Goal: Transaction & Acquisition: Purchase product/service

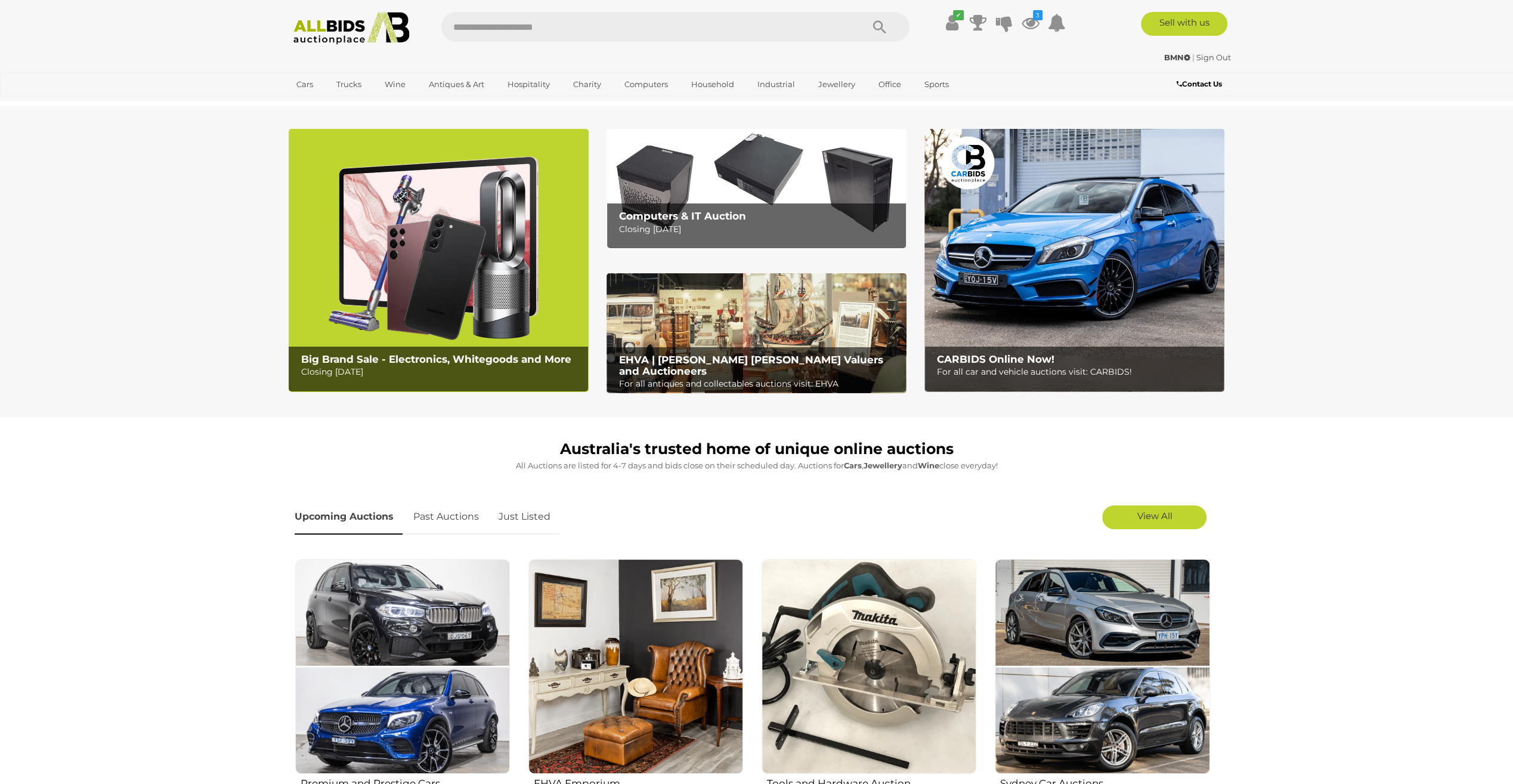
click at [1150, 514] on span "View All" at bounding box center [1154, 515] width 35 height 11
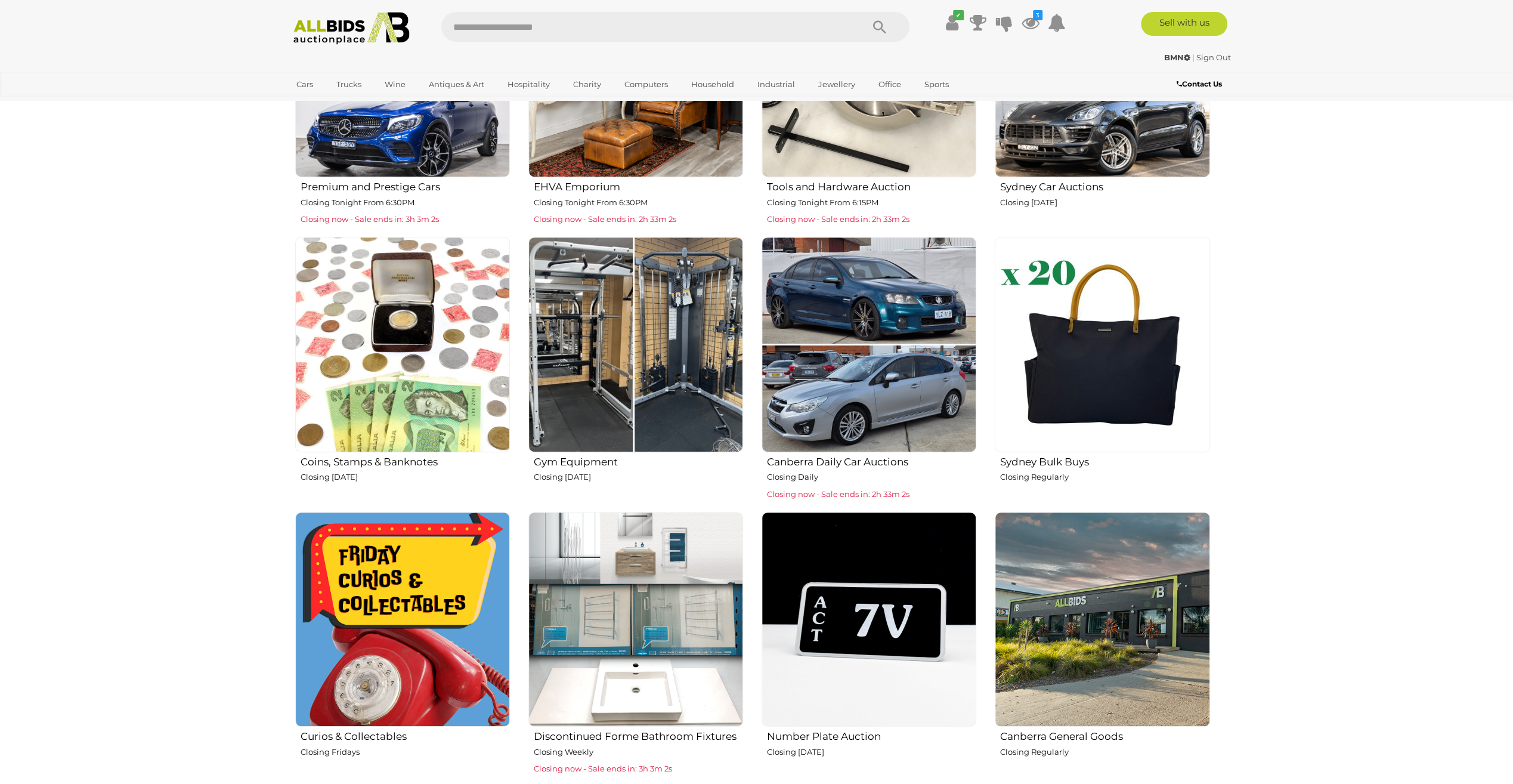
scroll to position [358, 0]
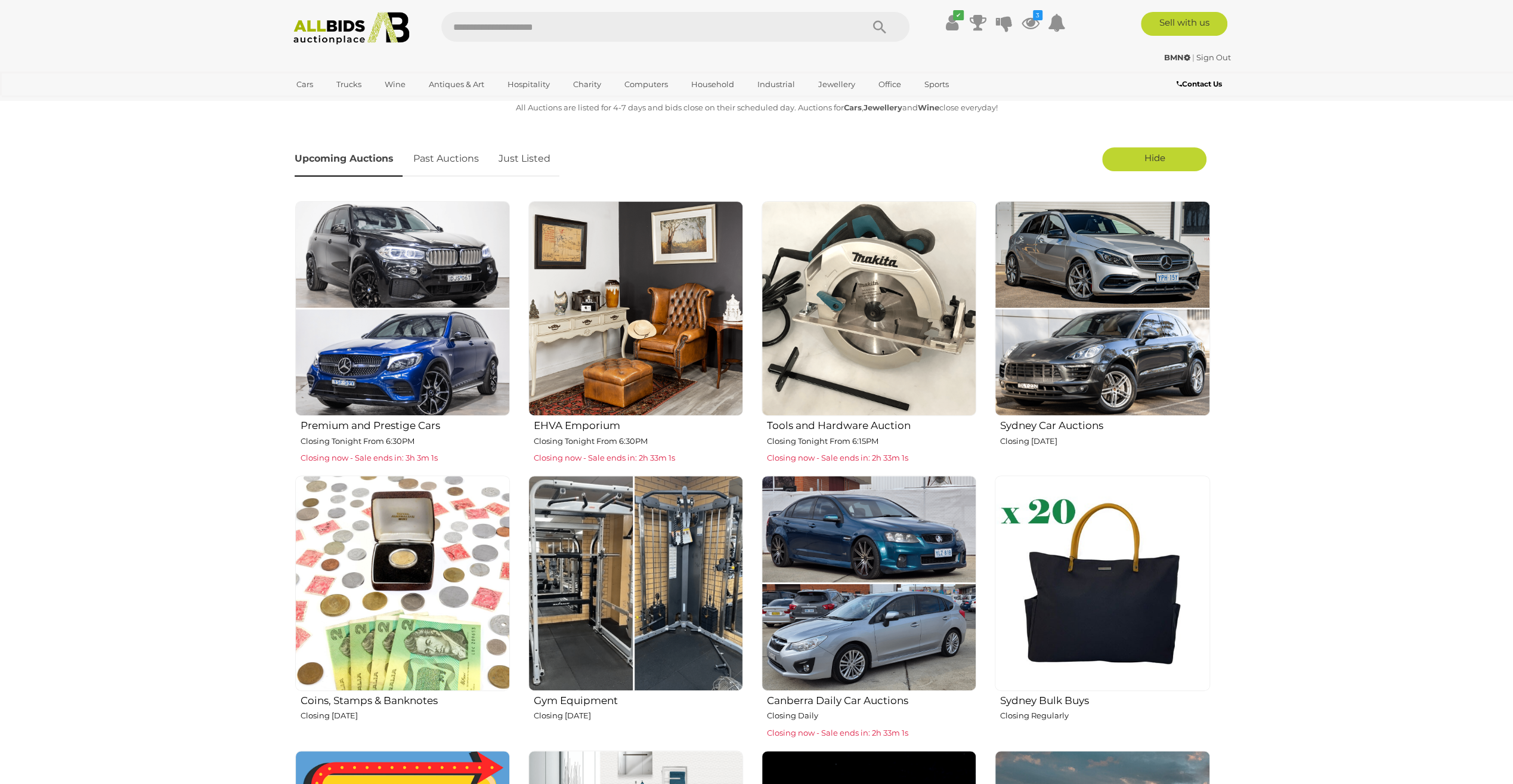
click at [671, 333] on img at bounding box center [636, 308] width 215 height 215
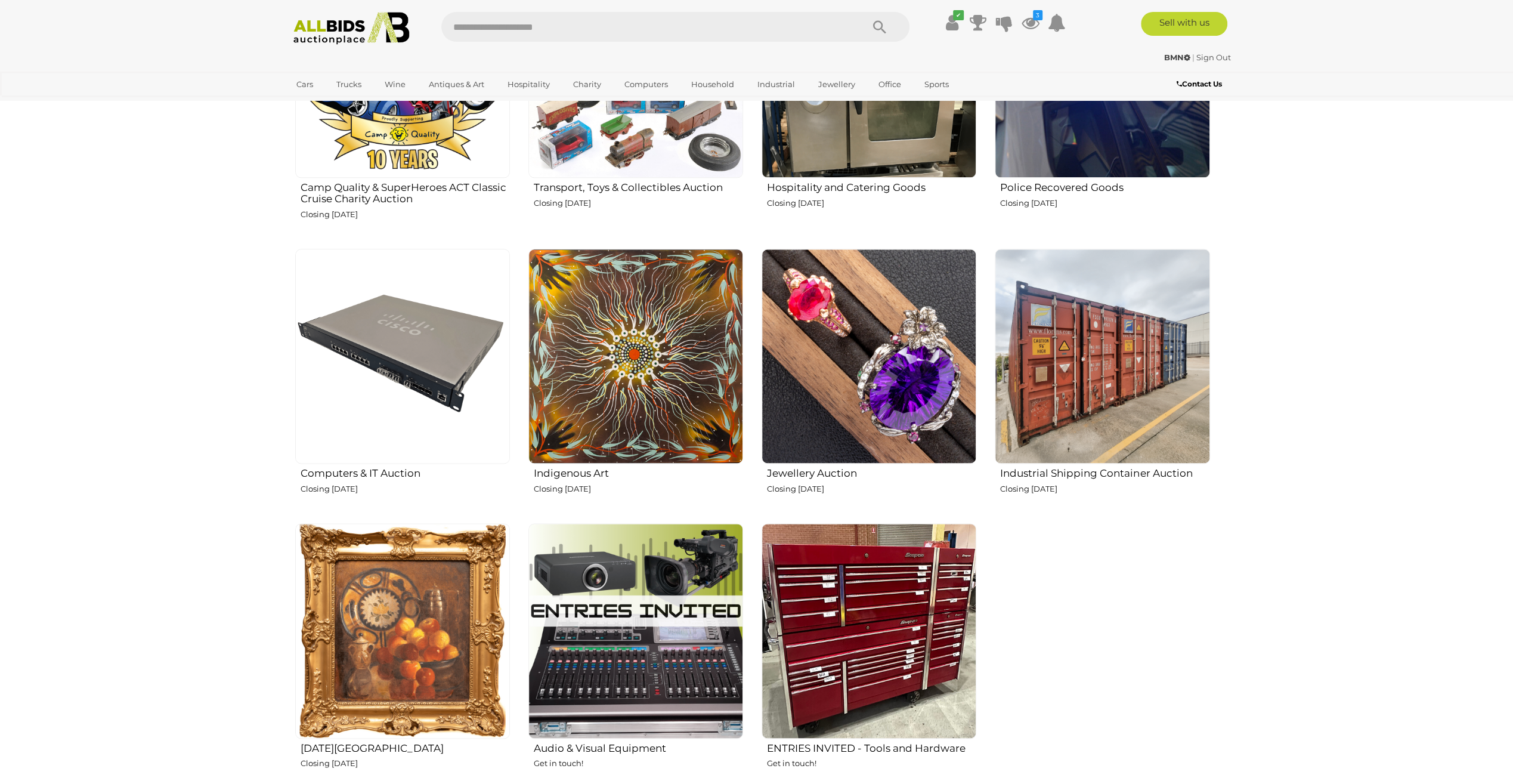
scroll to position [1551, 0]
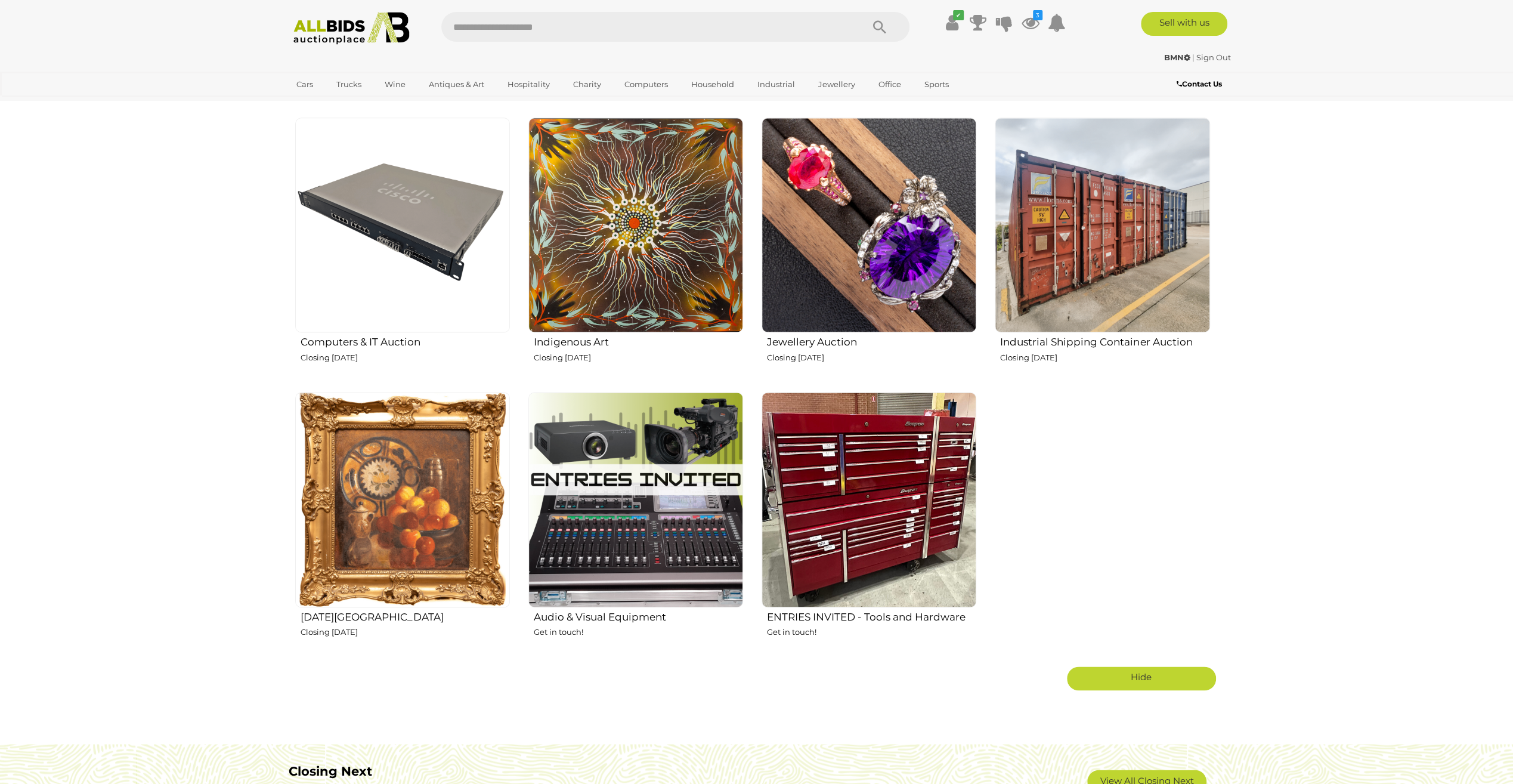
click at [428, 460] on img at bounding box center [403, 499] width 215 height 215
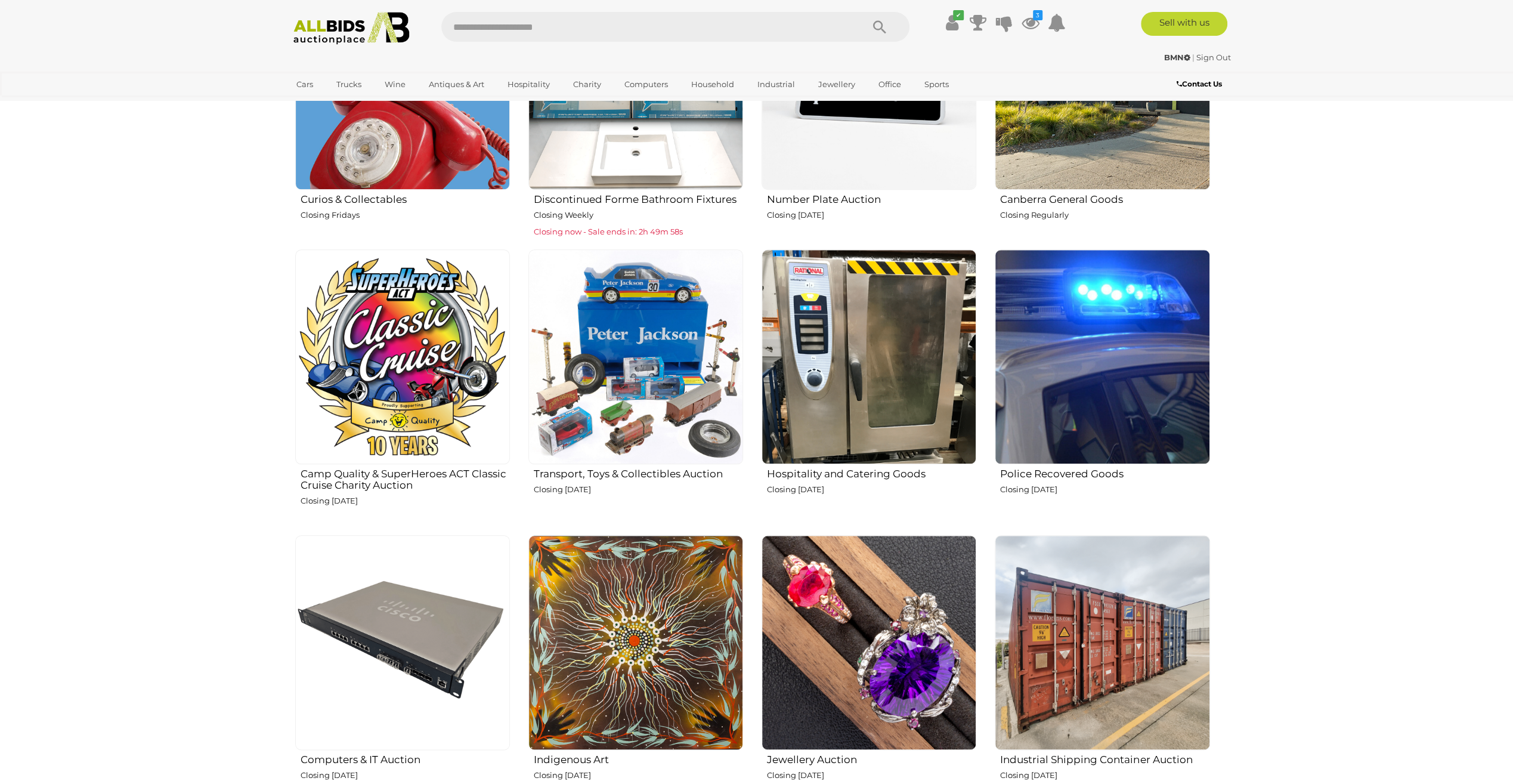
scroll to position [1372, 0]
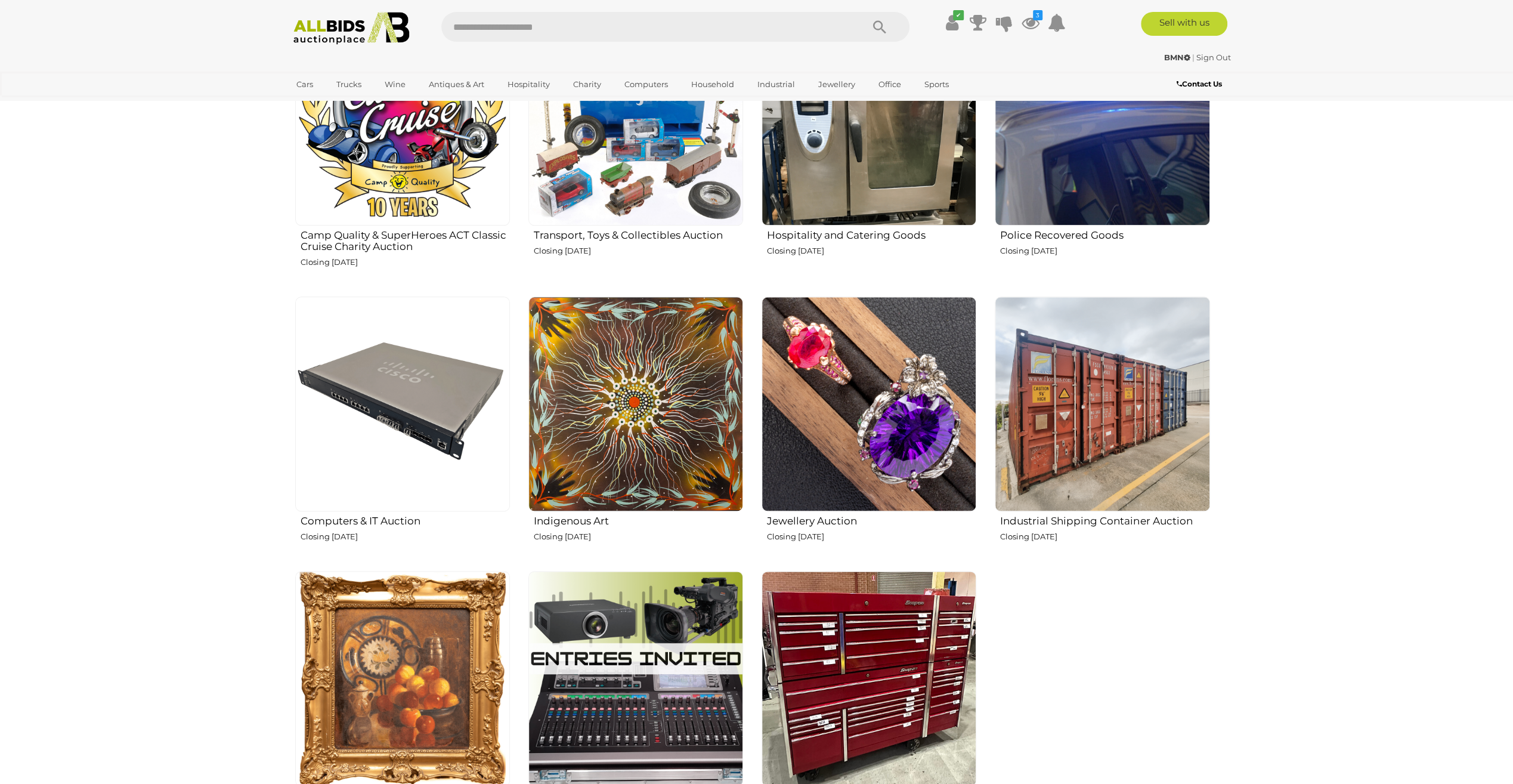
click at [908, 462] on img at bounding box center [869, 403] width 215 height 215
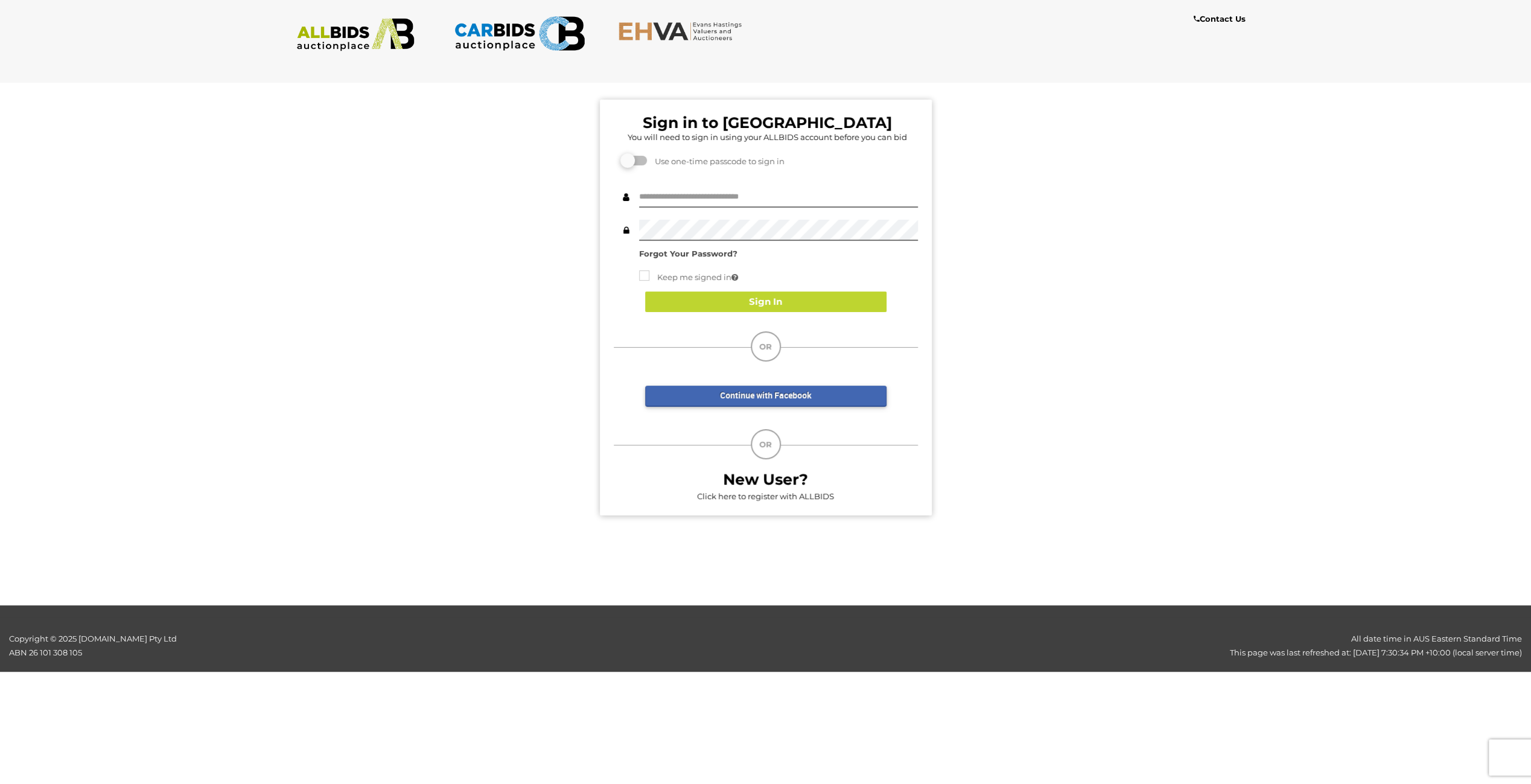
drag, startPoint x: 338, startPoint y: 183, endPoint x: 339, endPoint y: 165, distance: 18.0
click at [339, 182] on div "Sign in to EHVA You will need to sign in using your ALLBIDS account before you …" at bounding box center [766, 301] width 1549 height 458
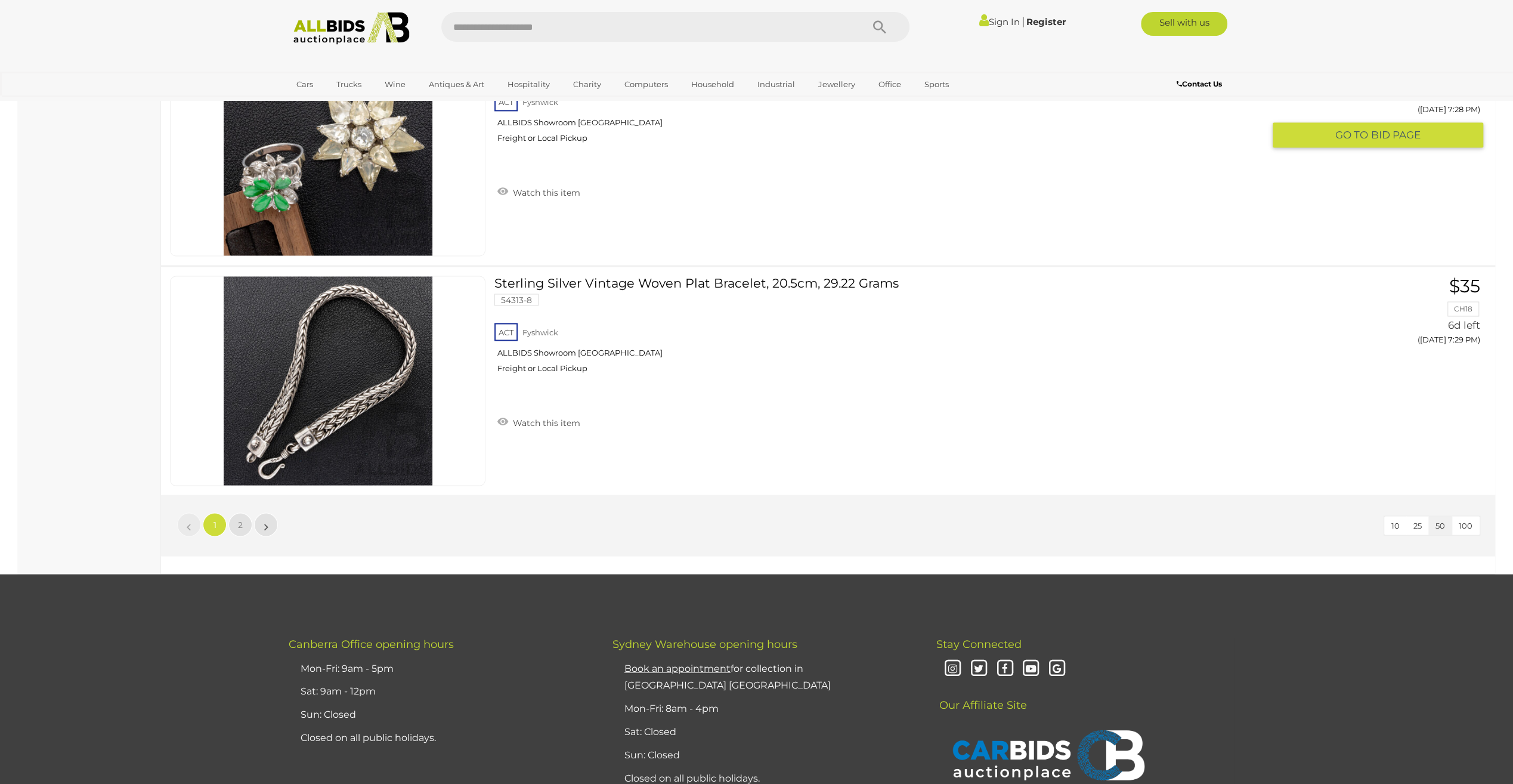
scroll to position [11154, 0]
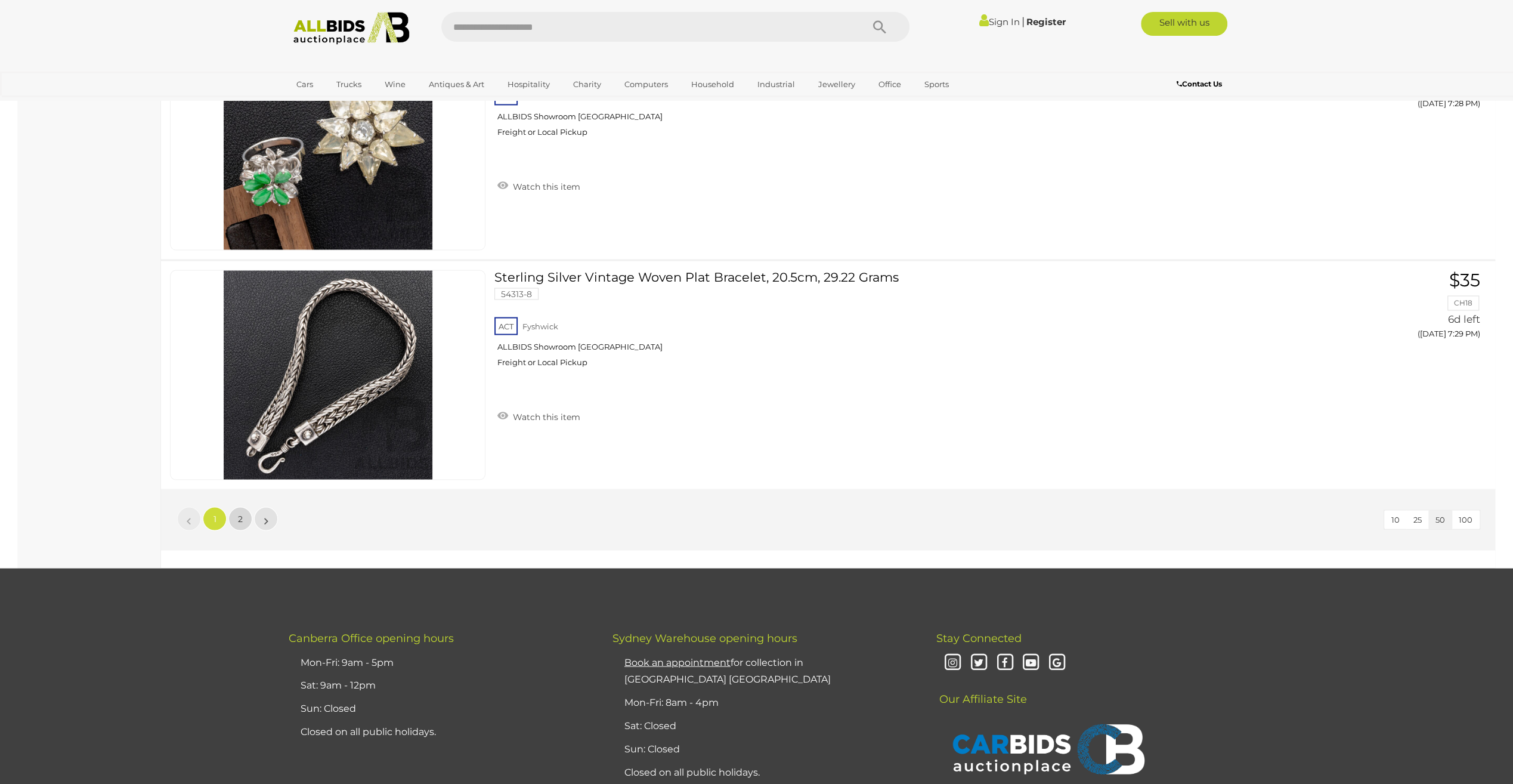
click at [245, 506] on link "2" at bounding box center [239, 518] width 24 height 24
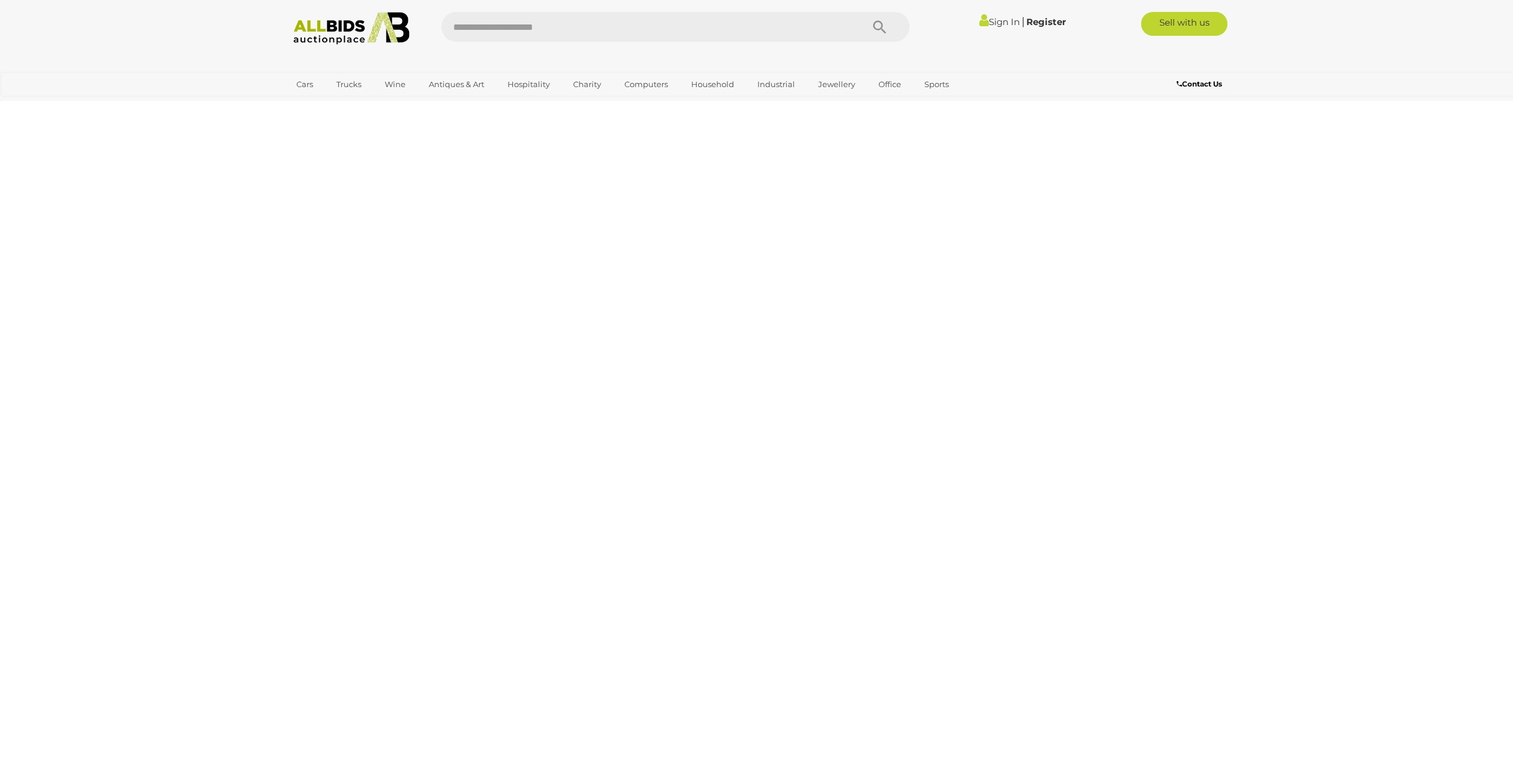
scroll to position [41, 0]
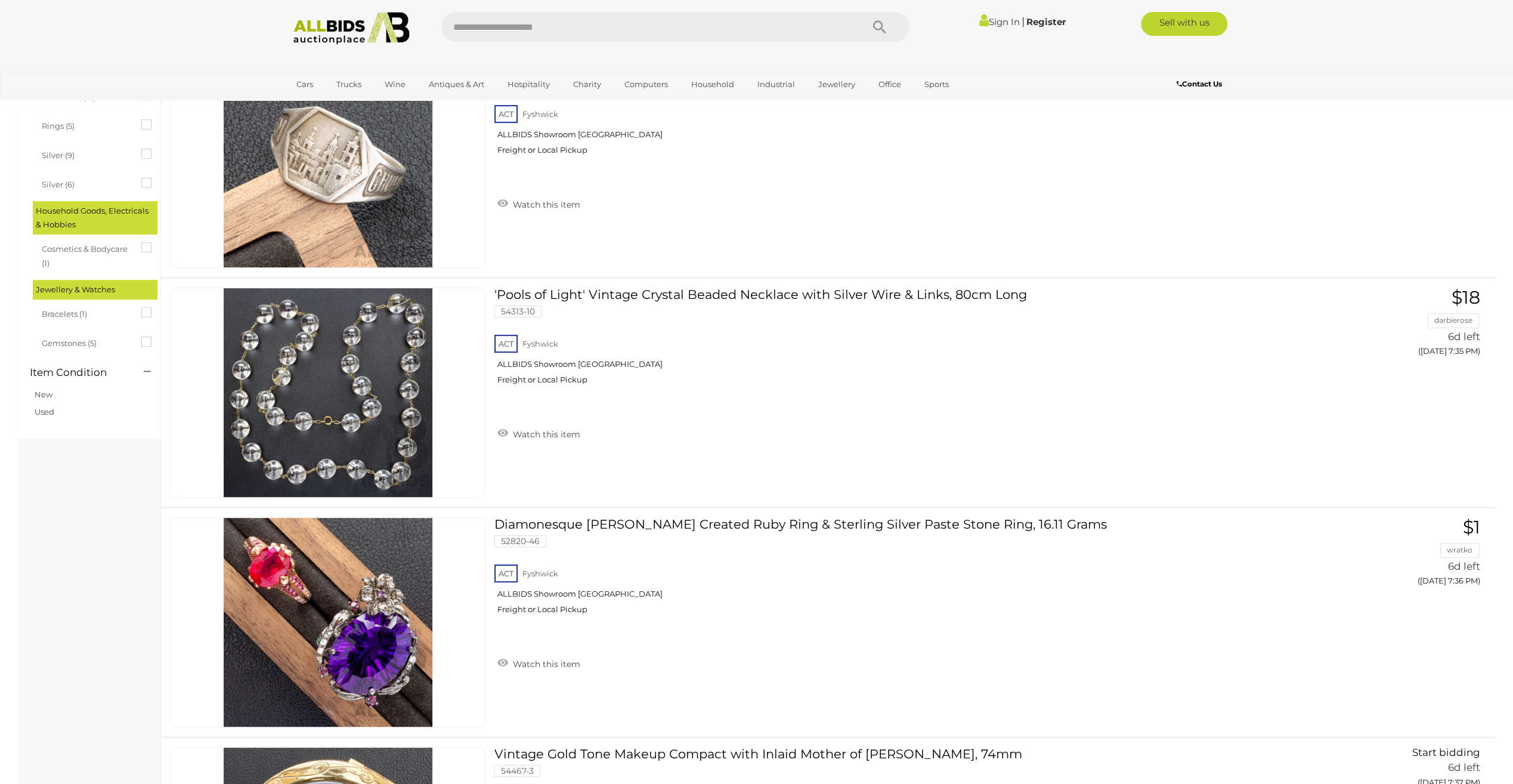
scroll to position [523, 0]
